Goal: Task Accomplishment & Management: Complete application form

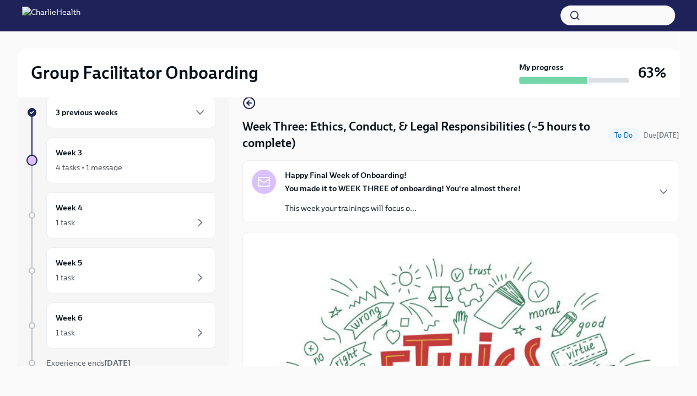
scroll to position [507, 0]
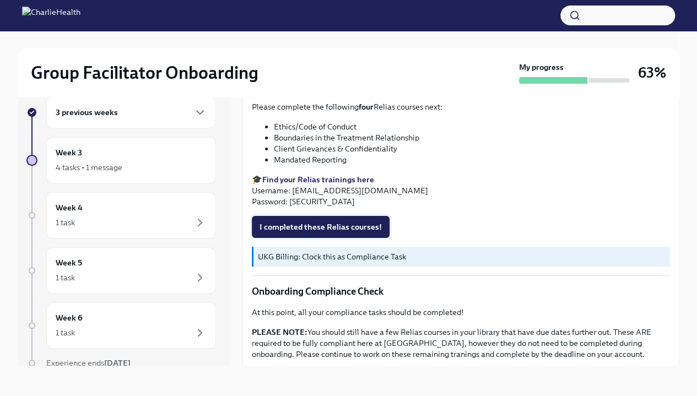
click at [348, 223] on span "I completed these Relias courses!" at bounding box center [320, 226] width 122 height 11
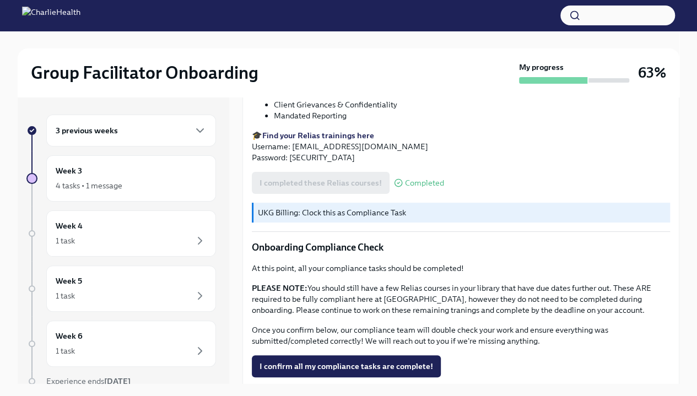
scroll to position [609, 0]
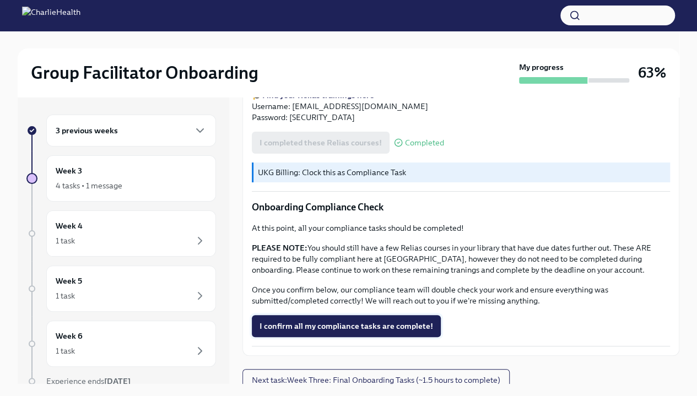
click at [384, 321] on span "I confirm all my compliance tasks are complete!" at bounding box center [346, 326] width 174 height 11
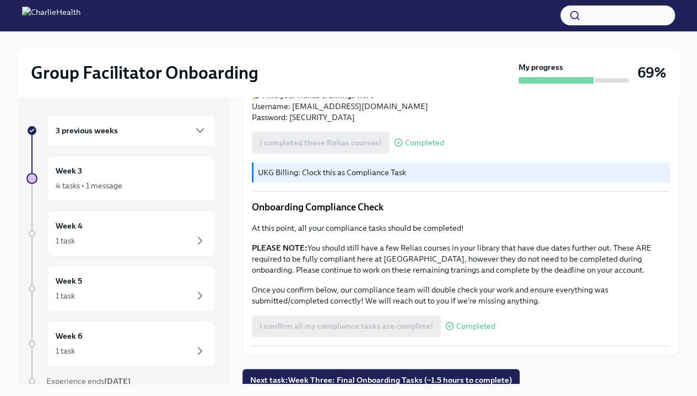
scroll to position [19, 0]
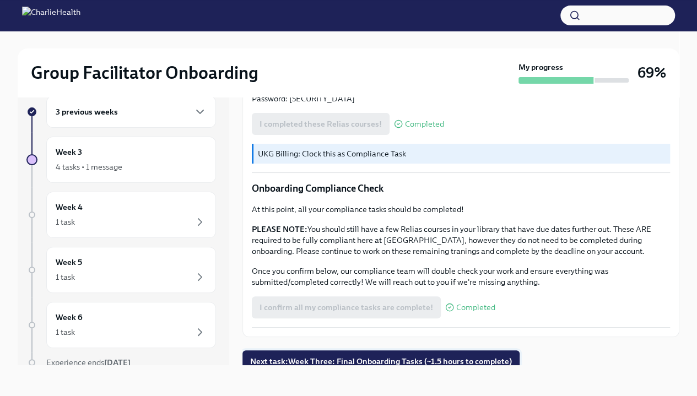
click at [398, 361] on button "Next task : Week Three: Final Onboarding Tasks (~1.5 hours to complete)" at bounding box center [380, 361] width 277 height 22
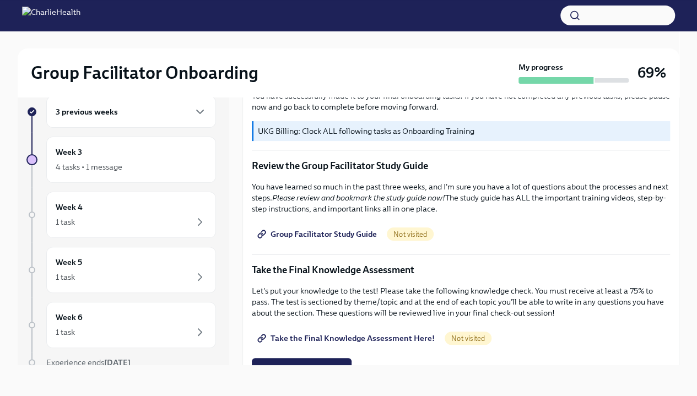
scroll to position [394, 0]
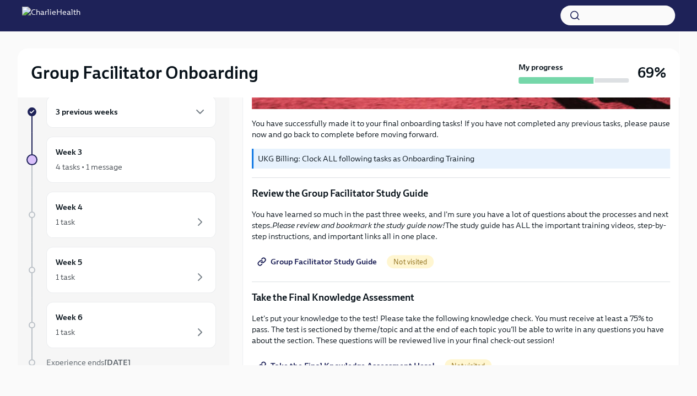
click at [342, 263] on link "Group Facilitator Study Guide" at bounding box center [318, 262] width 133 height 22
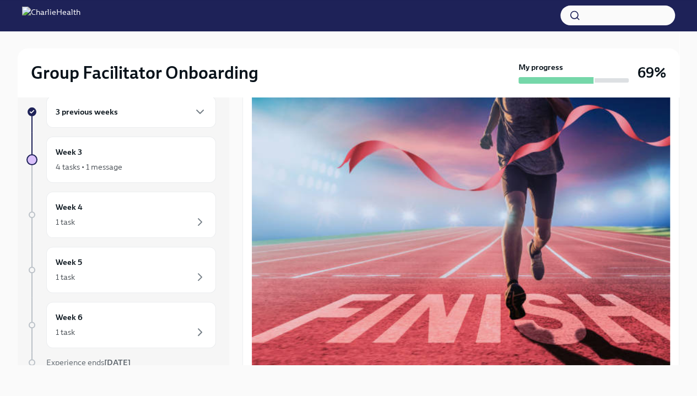
scroll to position [0, 0]
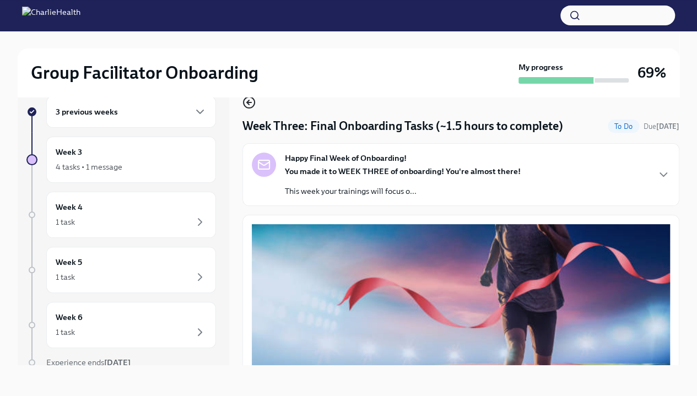
click at [251, 105] on icon "button" at bounding box center [248, 102] width 13 height 13
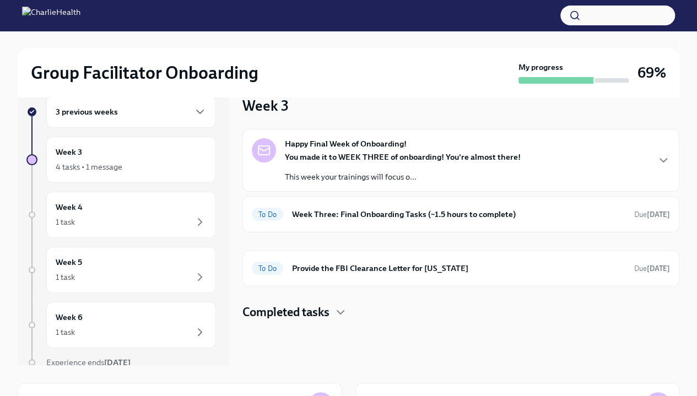
click at [327, 315] on h4 "Completed tasks" at bounding box center [285, 312] width 87 height 17
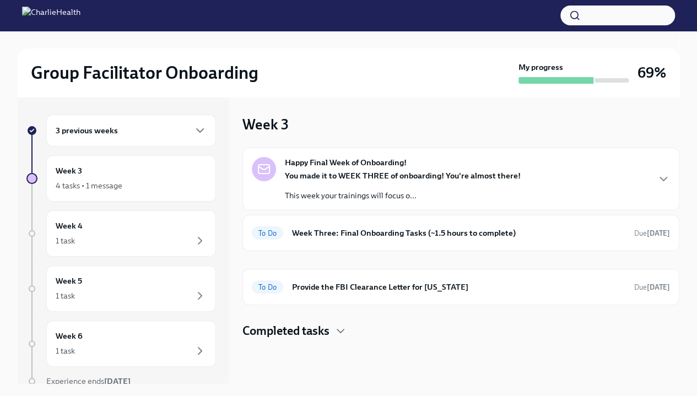
click at [644, 115] on div "Week 3 Happy Final Week of Onboarding! You made it to WEEK THREE of onboarding!…" at bounding box center [460, 227] width 437 height 225
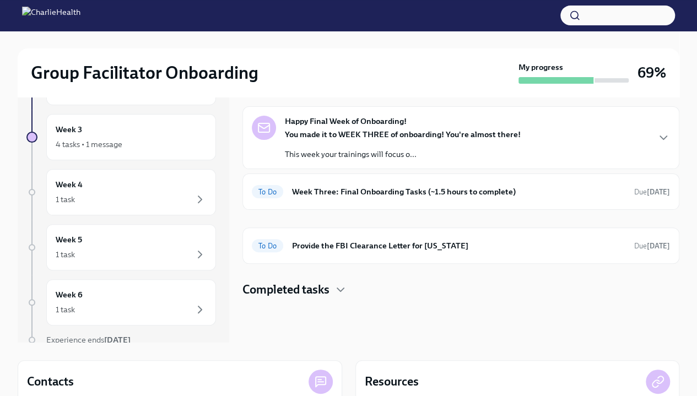
scroll to position [37, 0]
